Goal: Information Seeking & Learning: Learn about a topic

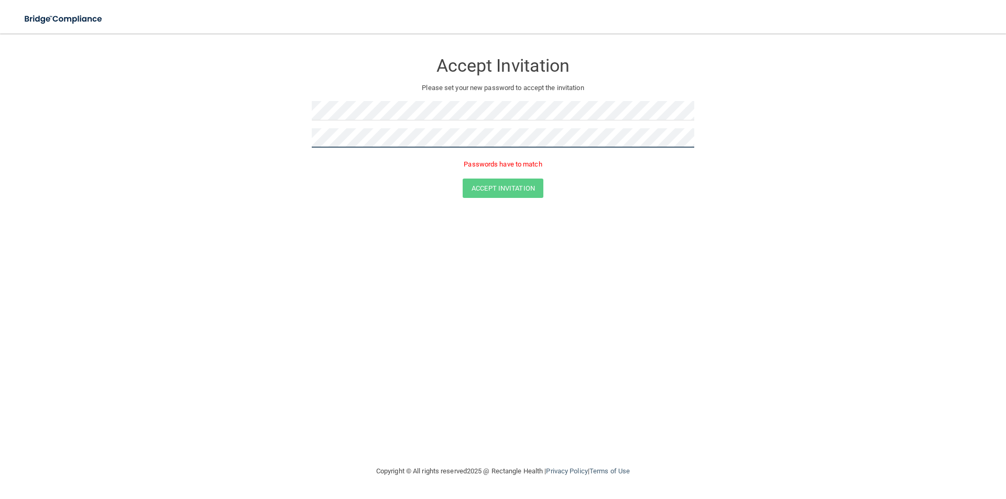
click at [67, 146] on form "Accept Invitation Please set your new password to accept the invitation Passwor…" at bounding box center [503, 127] width 964 height 167
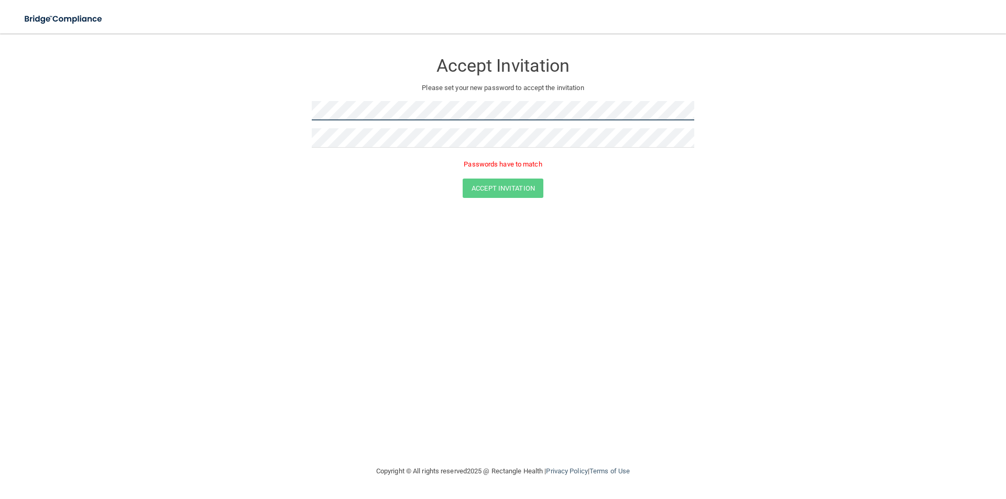
click at [134, 100] on form "Accept Invitation Please set your new password to accept the invitation Passwor…" at bounding box center [503, 127] width 964 height 167
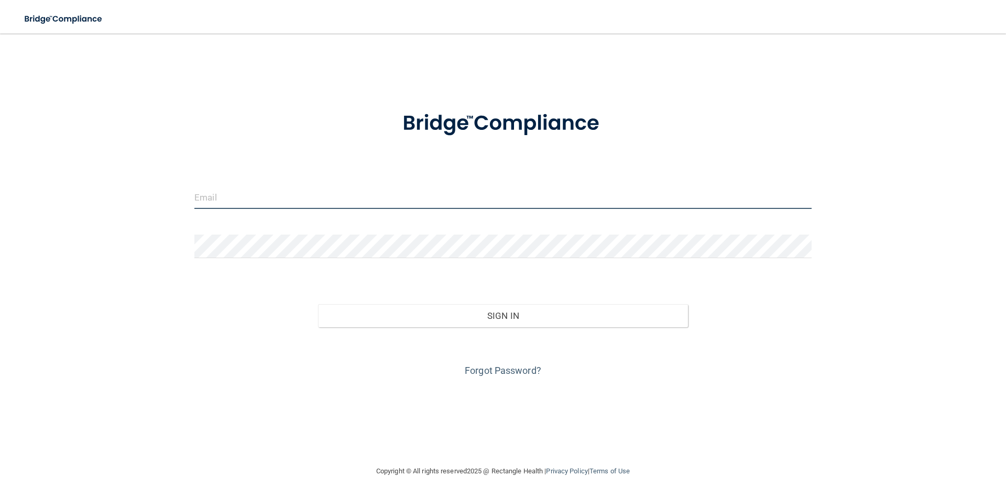
click at [274, 194] on input "email" at bounding box center [502, 198] width 617 height 24
type input "[EMAIL_ADDRESS][DOMAIN_NAME]"
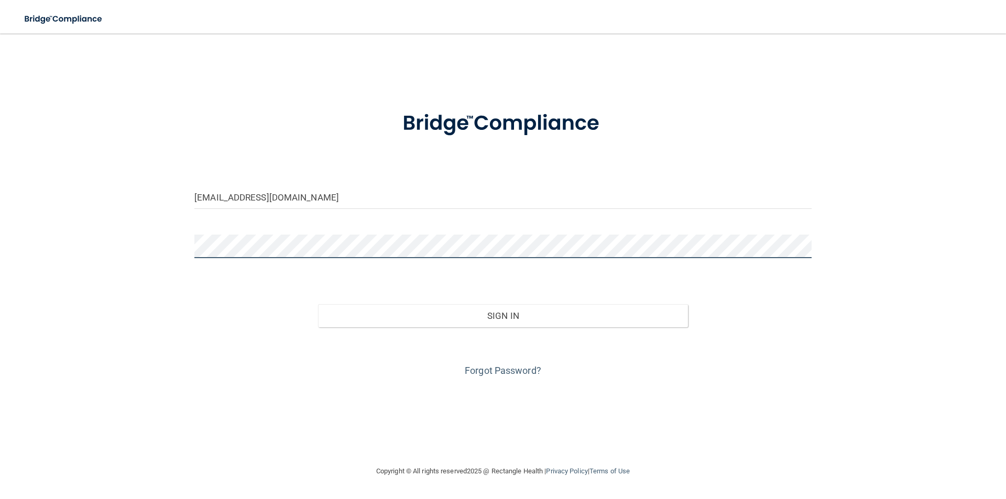
click at [318, 305] on button "Sign In" at bounding box center [503, 316] width 371 height 23
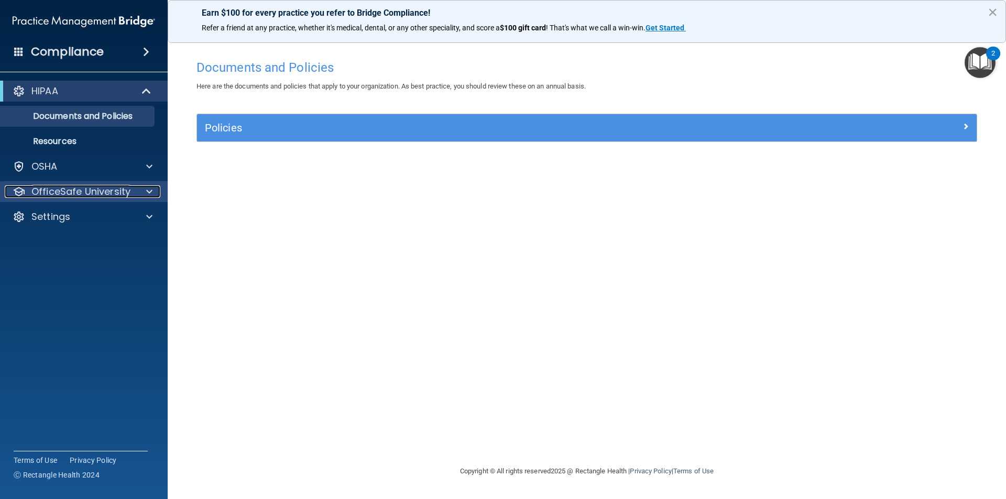
click at [151, 193] on span at bounding box center [149, 192] width 6 height 13
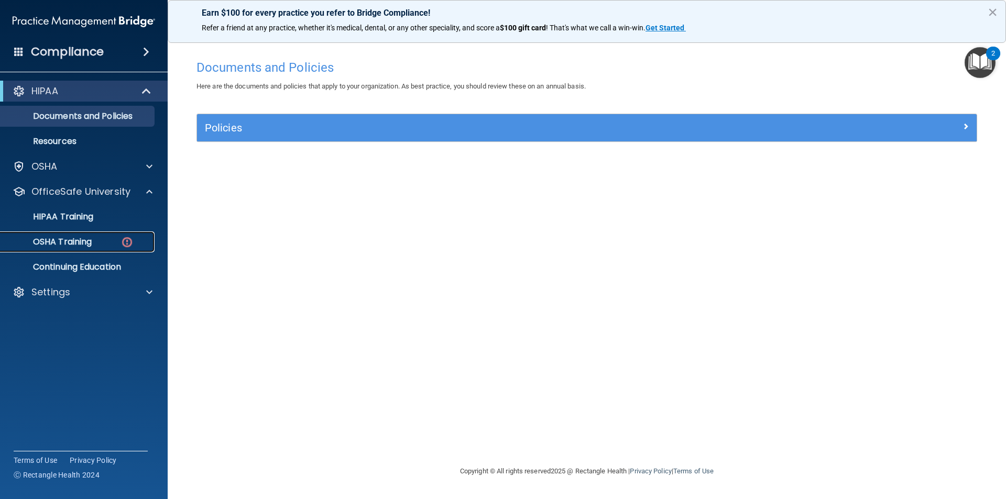
click at [116, 252] on link "OSHA Training" at bounding box center [72, 242] width 165 height 21
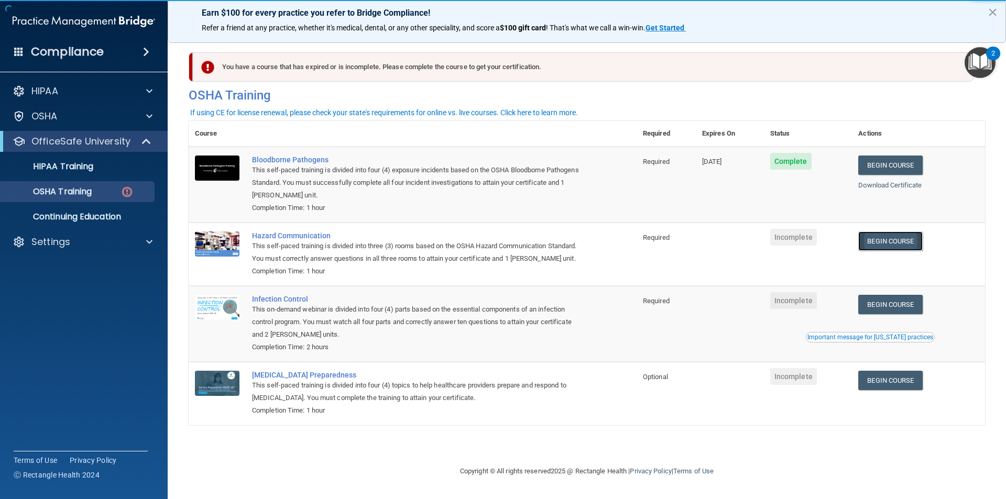
click at [915, 243] on link "Begin Course" at bounding box center [891, 241] width 64 height 19
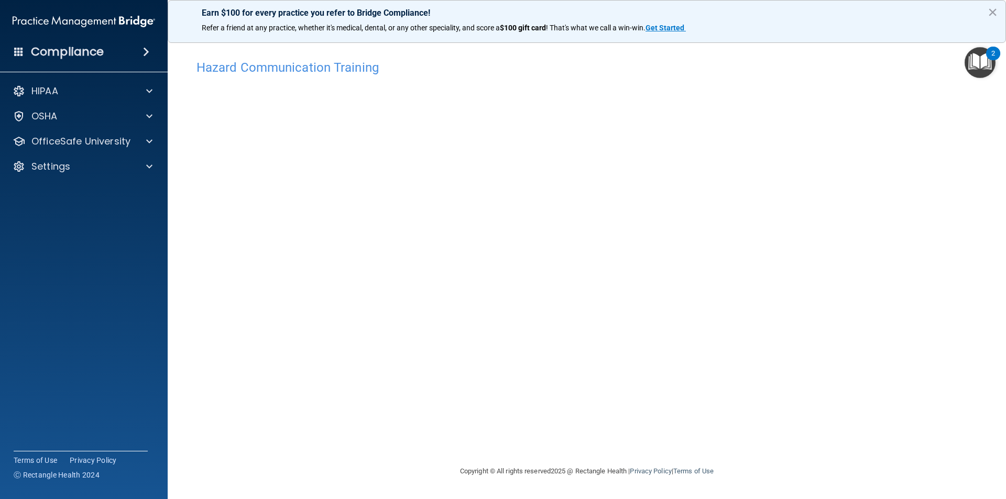
click at [787, 199] on div "Hazard Communication Training This course doesn’t expire until . Are you sure y…" at bounding box center [587, 260] width 797 height 411
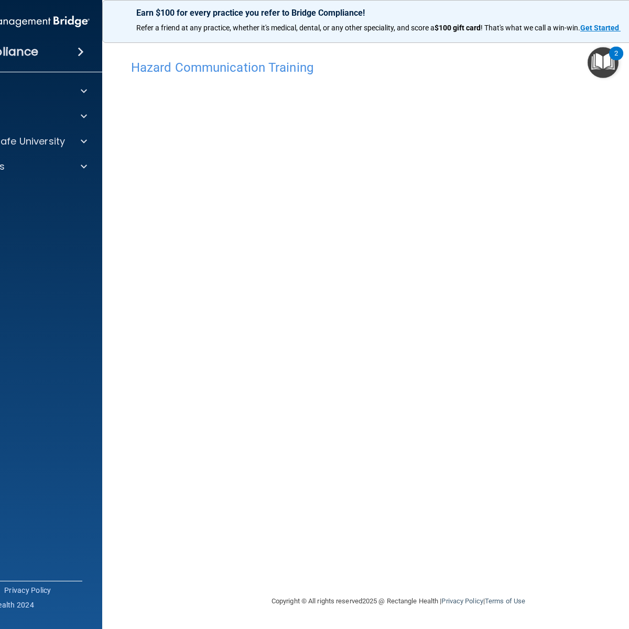
drag, startPoint x: 452, startPoint y: 1, endPoint x: 343, endPoint y: 462, distance: 473.9
click at [342, 465] on div "Hazard Communication Training This course doesn’t expire until . Are you sure y…" at bounding box center [398, 325] width 550 height 541
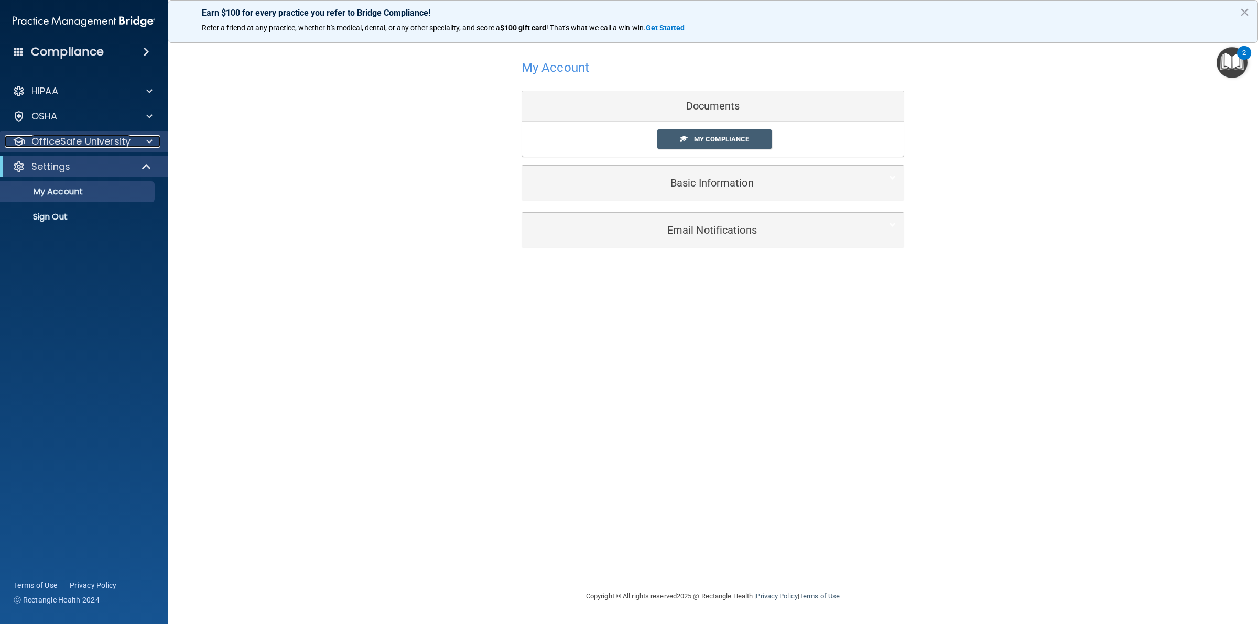
click at [148, 135] on span at bounding box center [149, 141] width 6 height 13
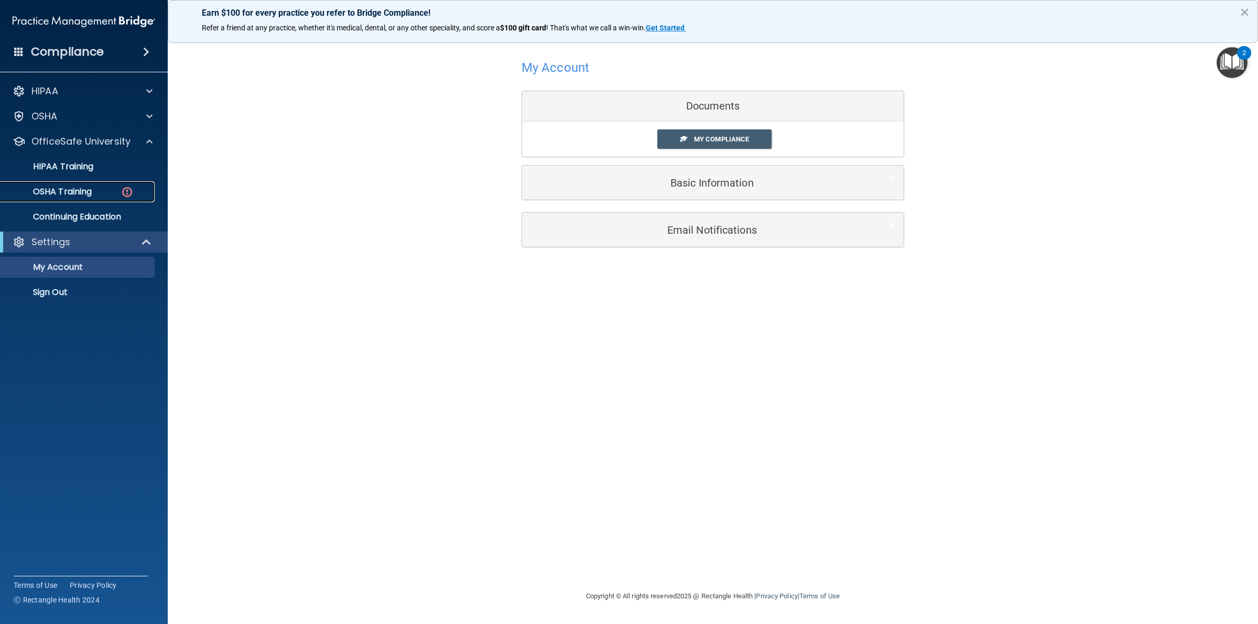
click at [129, 182] on link "OSHA Training" at bounding box center [72, 191] width 165 height 21
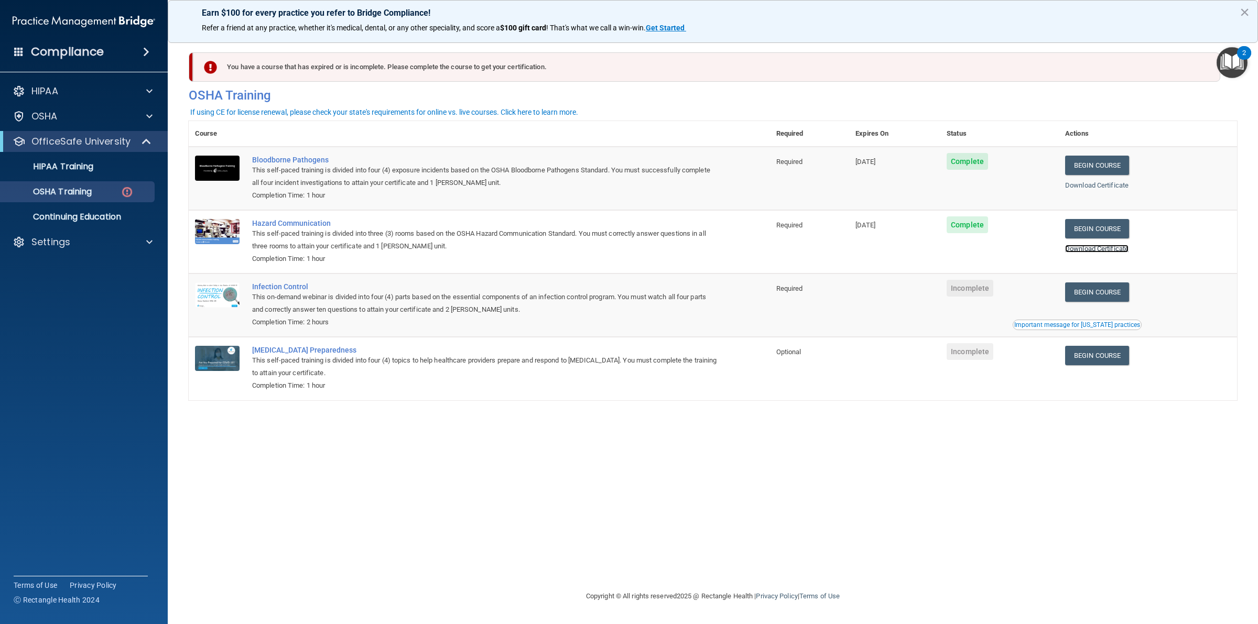
click at [1104, 245] on link "Download Certificate" at bounding box center [1096, 249] width 63 height 8
click at [1112, 291] on link "Begin Course" at bounding box center [1097, 292] width 64 height 19
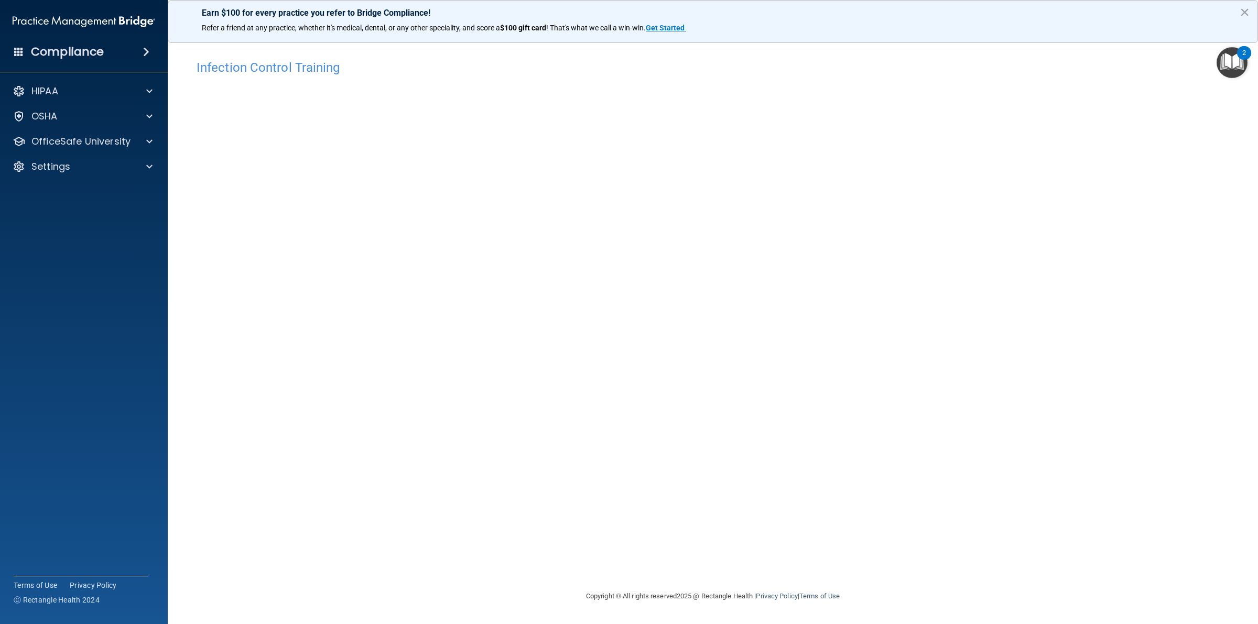
click at [968, 247] on div "Infection Control Training This course doesn’t expire until . Are you sure you …" at bounding box center [713, 323] width 1048 height 536
click at [87, 143] on p "OfficeSafe University" at bounding box center [80, 141] width 99 height 13
click at [120, 187] on div "OSHA Training" at bounding box center [78, 192] width 143 height 10
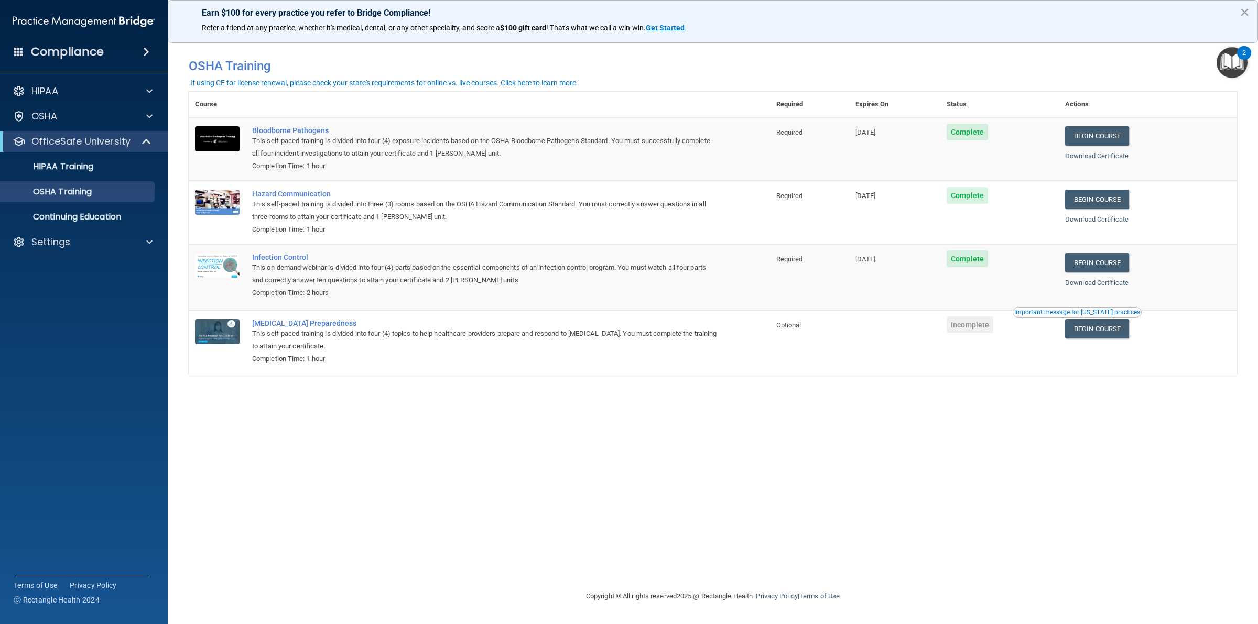
click at [1127, 278] on div "Download Certificate" at bounding box center [1148, 283] width 166 height 13
click at [1120, 283] on link "Download Certificate" at bounding box center [1096, 283] width 63 height 8
click at [1109, 331] on link "Begin Course" at bounding box center [1097, 328] width 64 height 19
click at [950, 493] on div "You have a course that has expired or is incomplete. Please complete the course…" at bounding box center [713, 312] width 1048 height 536
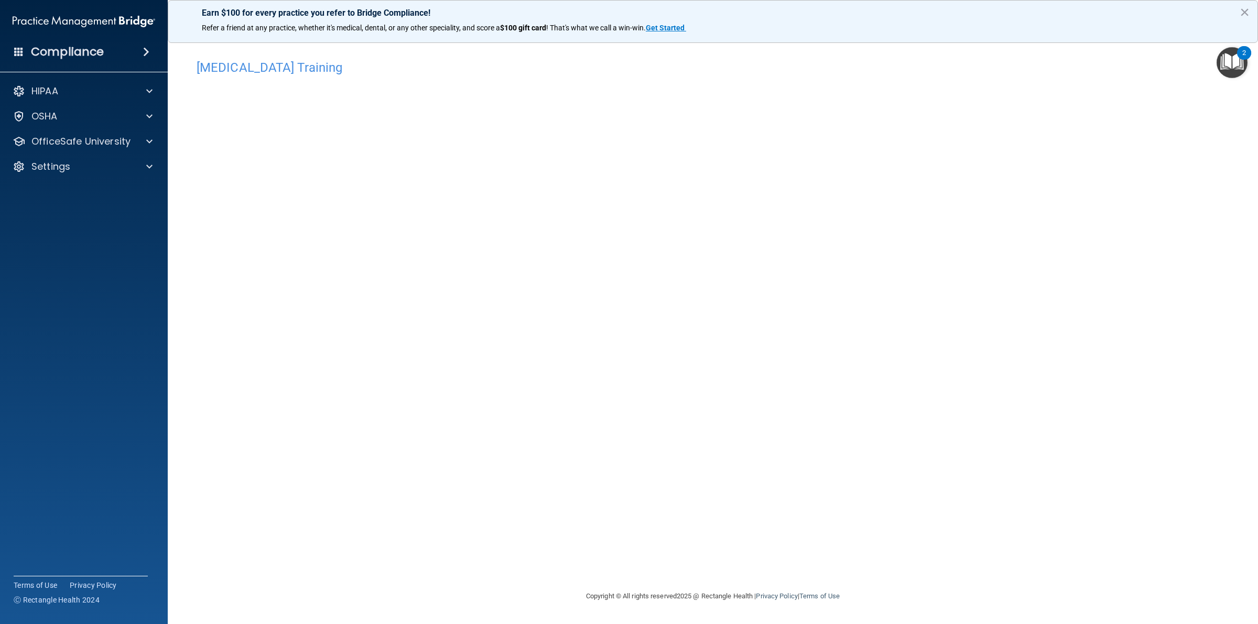
click at [446, 58] on div "COVID-19 Training" at bounding box center [713, 68] width 1048 height 26
click at [103, 150] on div "OfficeSafe University" at bounding box center [84, 141] width 168 height 21
click at [155, 135] on div at bounding box center [148, 141] width 26 height 13
click at [77, 192] on p "OSHA Training" at bounding box center [49, 192] width 85 height 10
